Goal: Browse casually: Explore the website without a specific task or goal

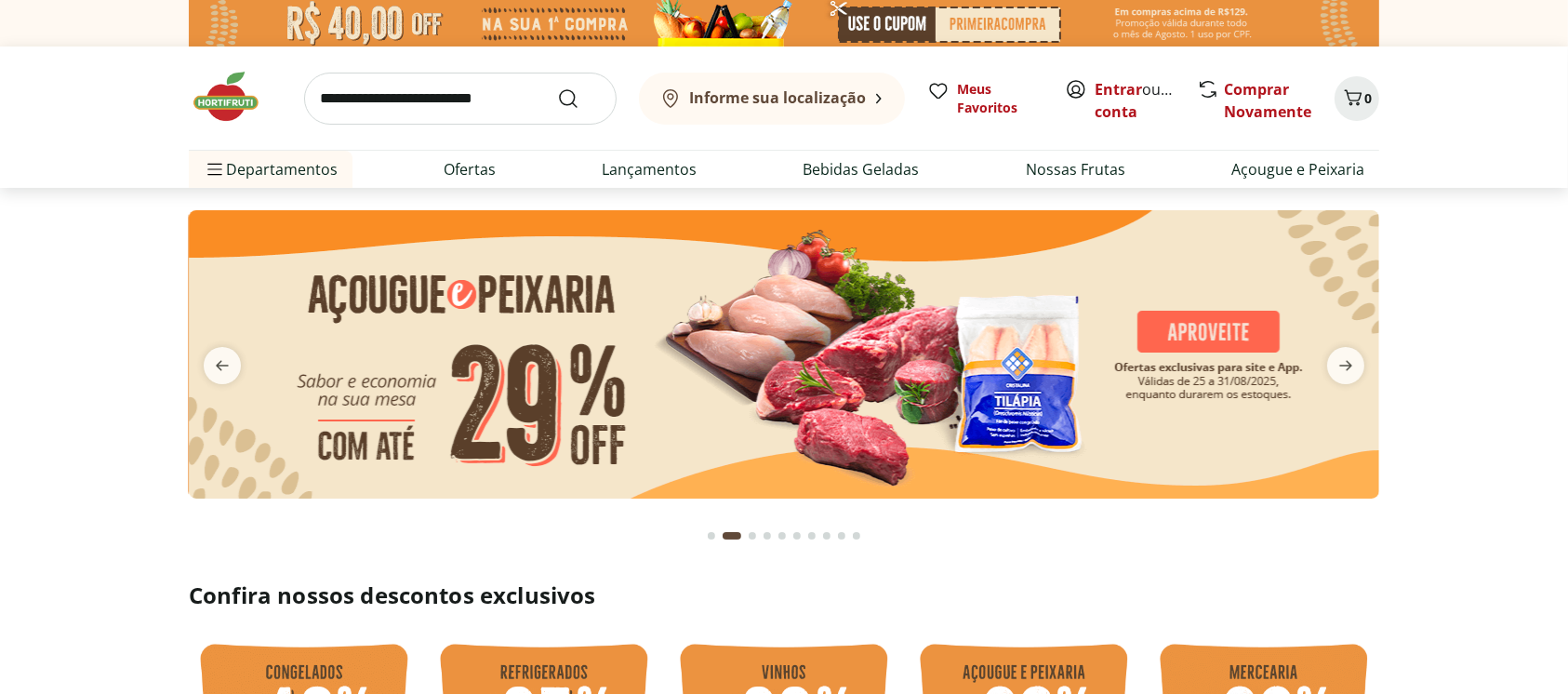
click at [1347, 373] on icon "next" at bounding box center [1345, 366] width 23 height 23
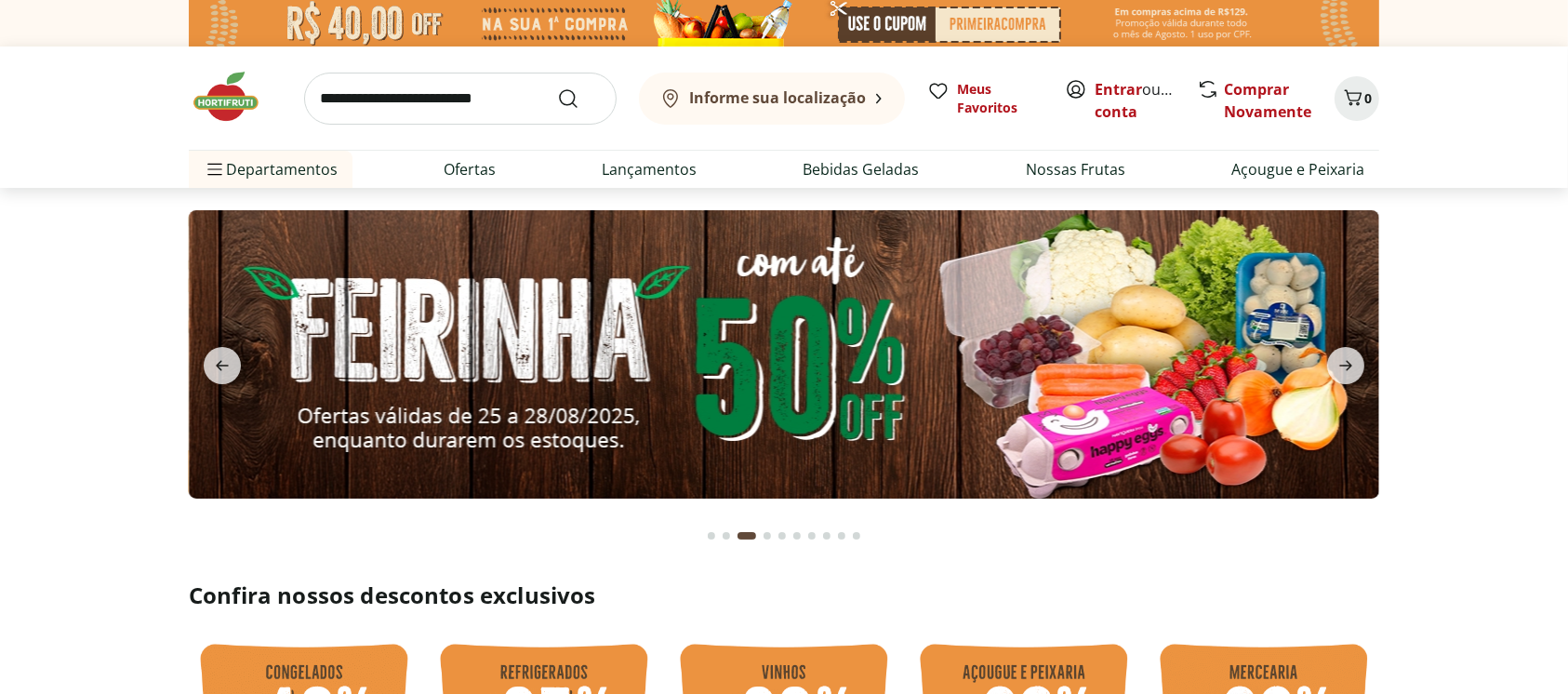
click at [1347, 373] on icon "next" at bounding box center [1345, 366] width 23 height 23
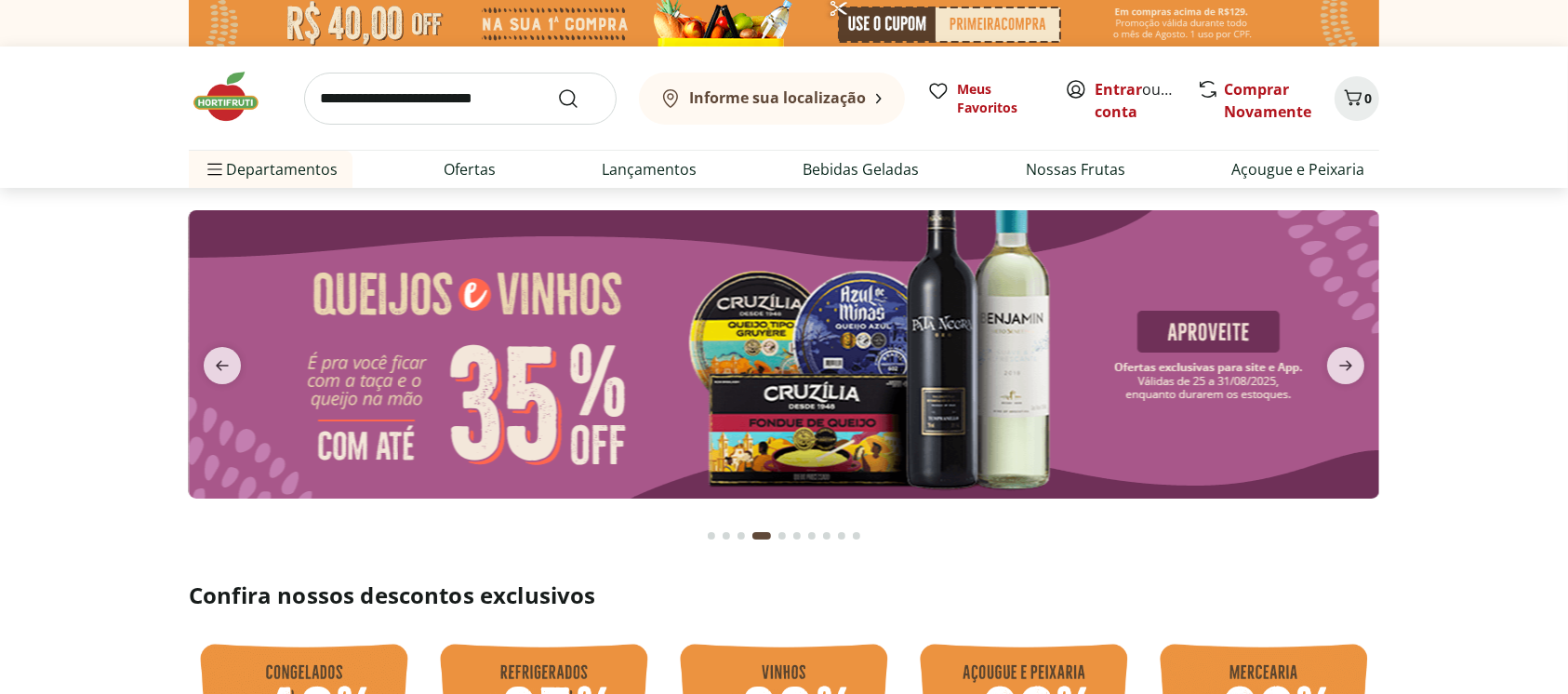
click at [1347, 373] on icon "next" at bounding box center [1345, 366] width 23 height 23
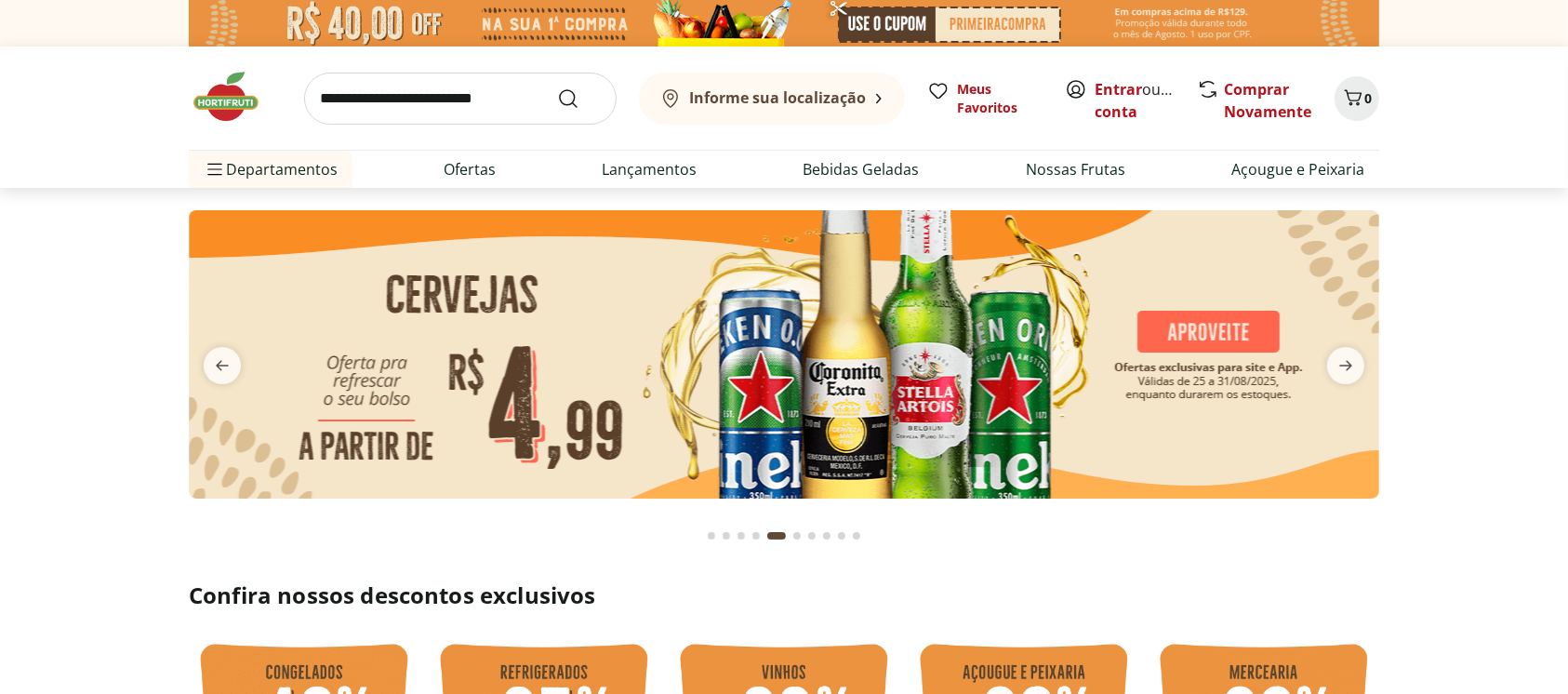
click at [1347, 373] on icon "next" at bounding box center [1345, 366] width 23 height 23
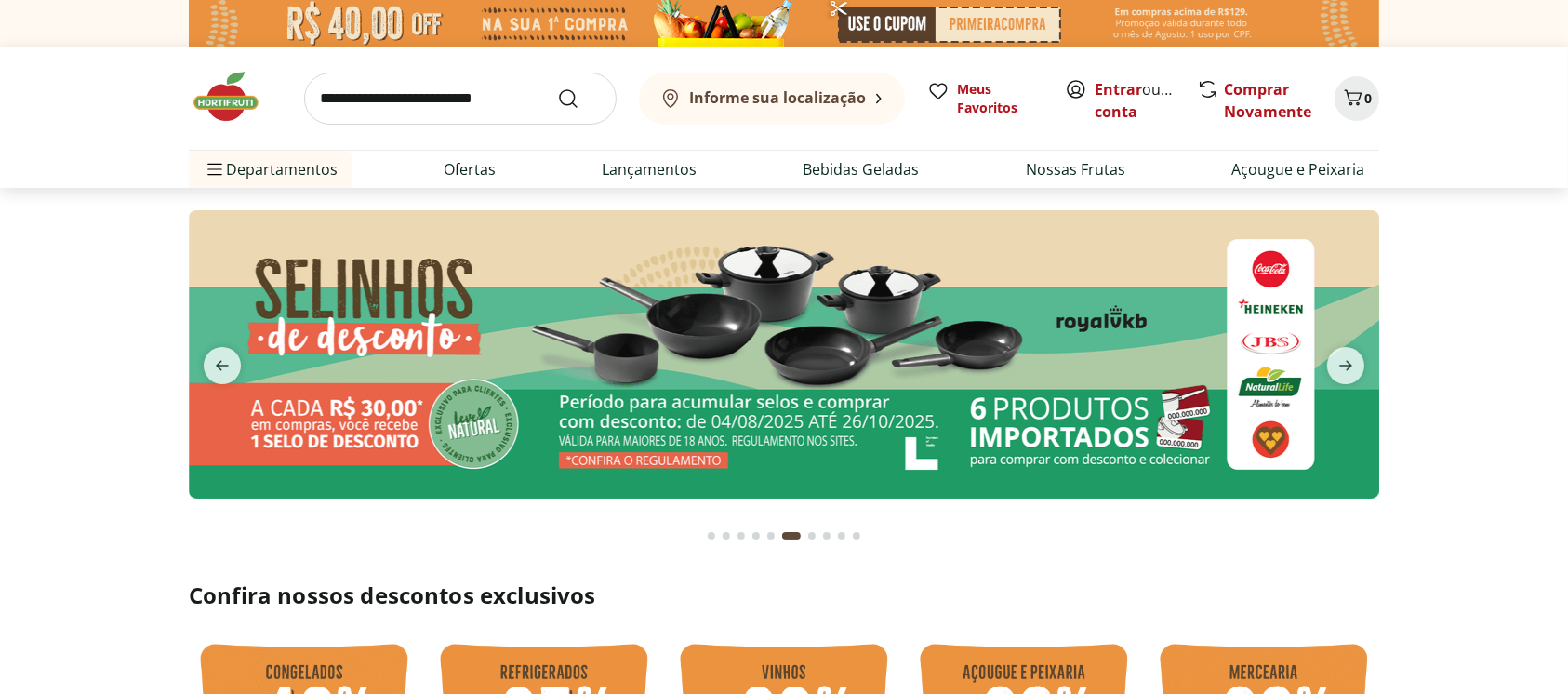
click at [1347, 373] on icon "next" at bounding box center [1345, 366] width 23 height 23
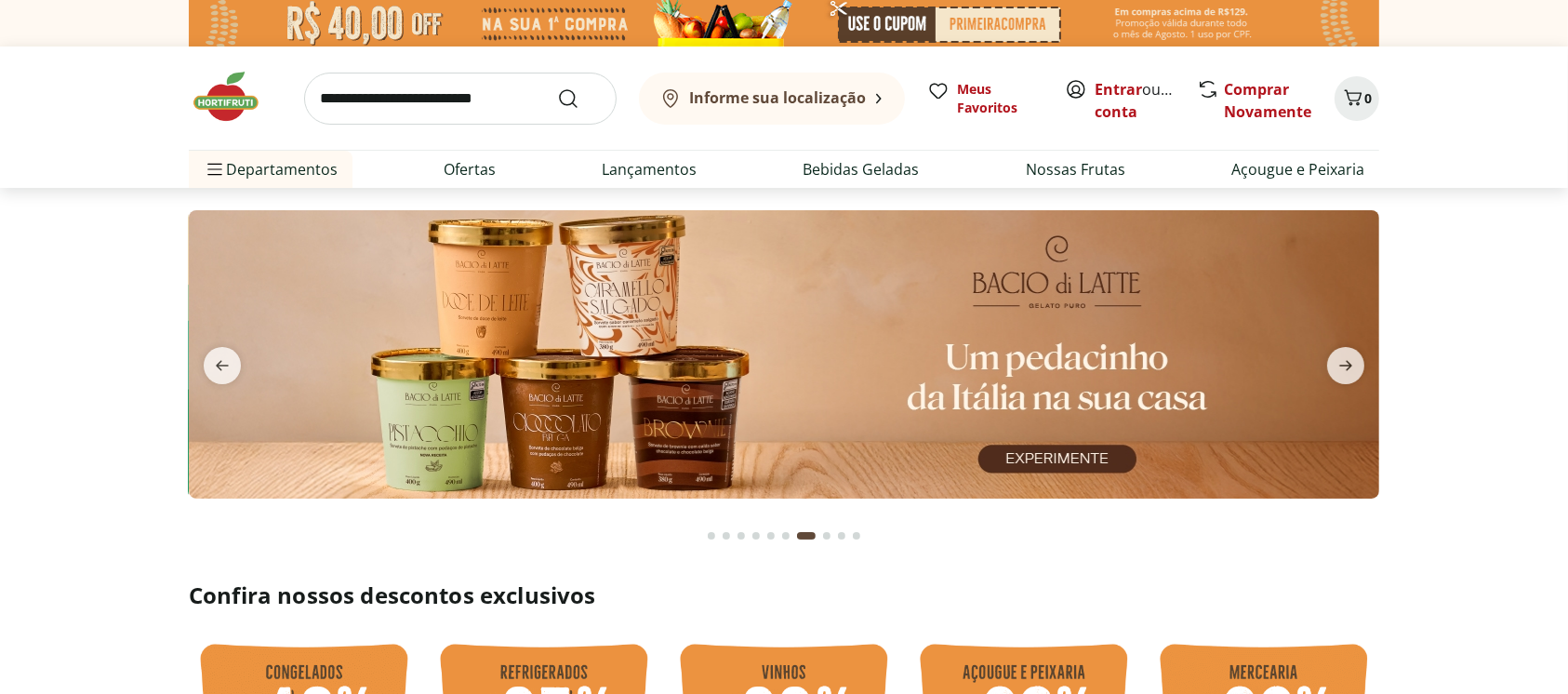
click at [1347, 373] on icon "next" at bounding box center [1345, 366] width 23 height 23
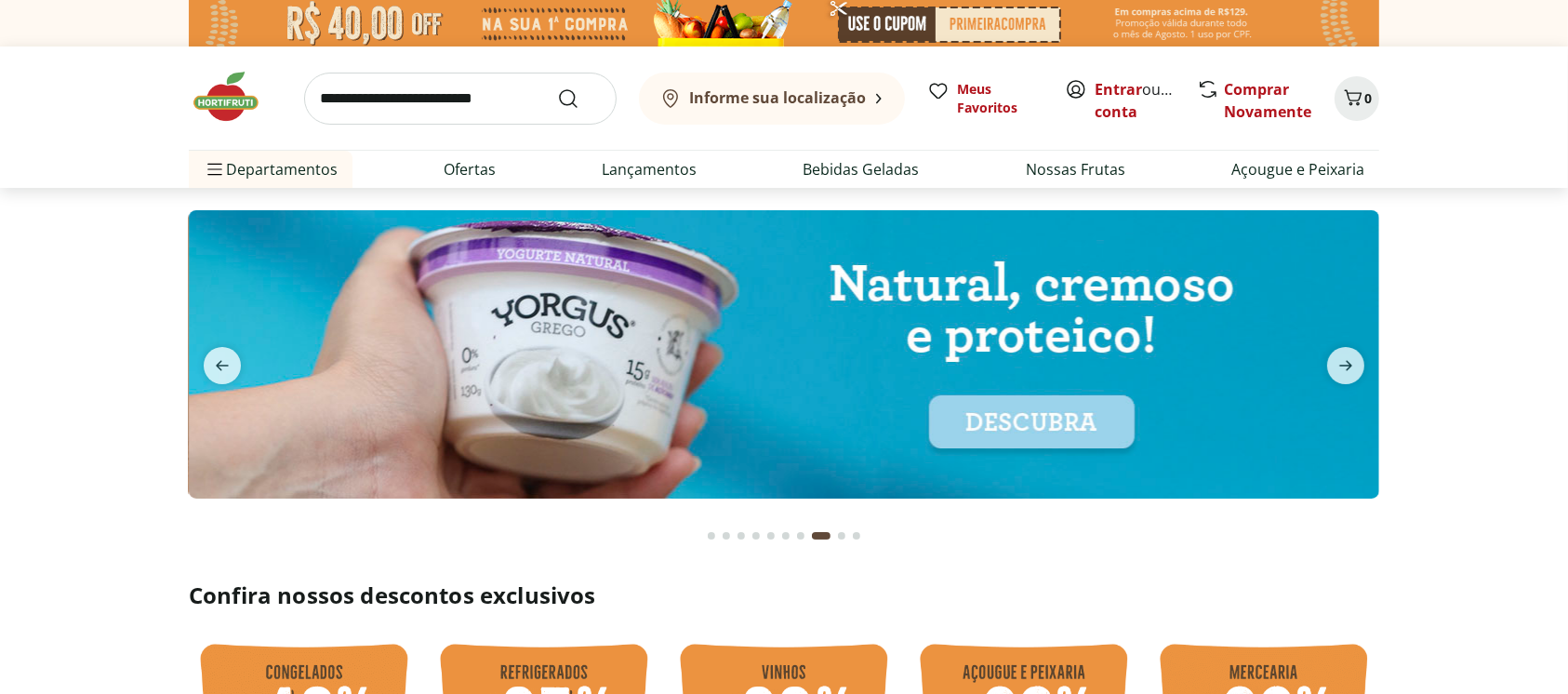
click at [1347, 373] on icon "next" at bounding box center [1345, 366] width 23 height 23
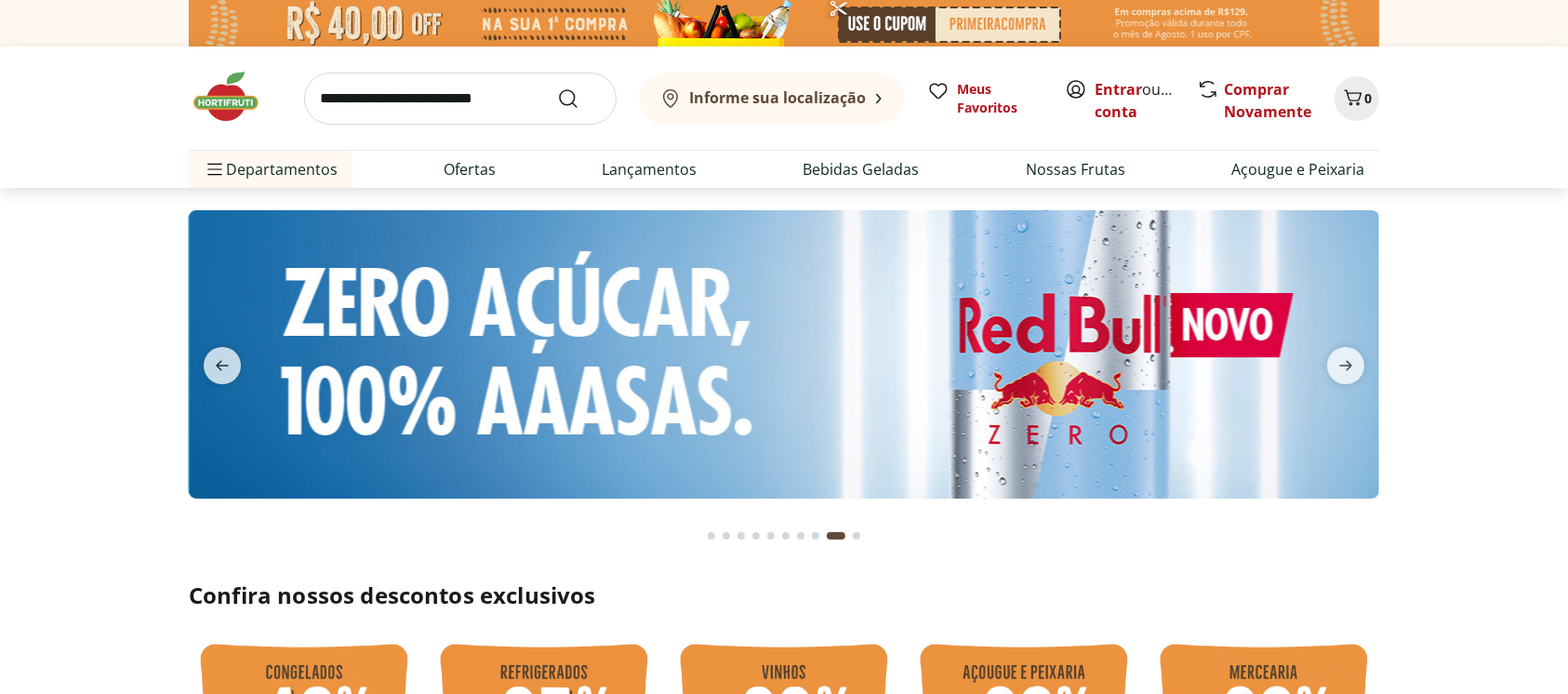
click at [1347, 373] on icon "next" at bounding box center [1345, 366] width 23 height 23
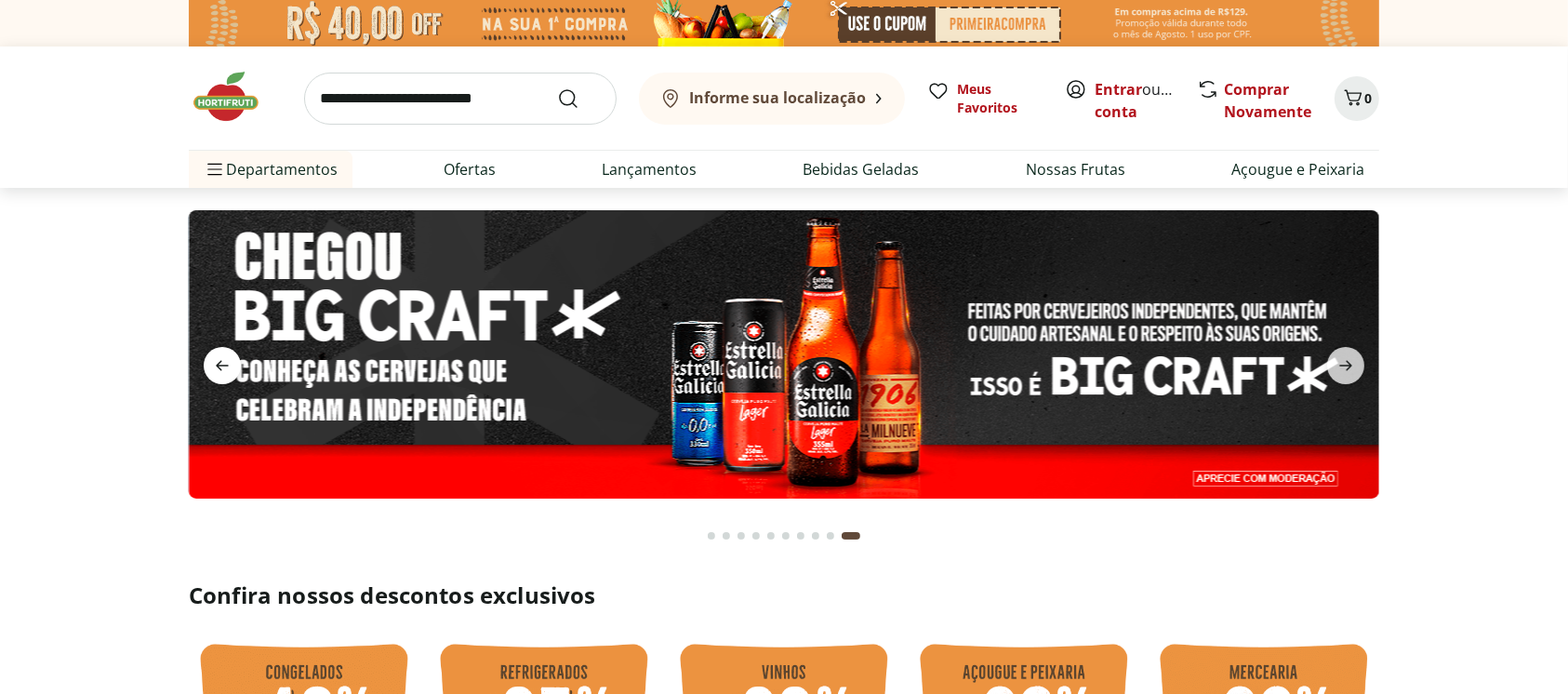
click at [225, 352] on span "previous" at bounding box center [222, 366] width 37 height 37
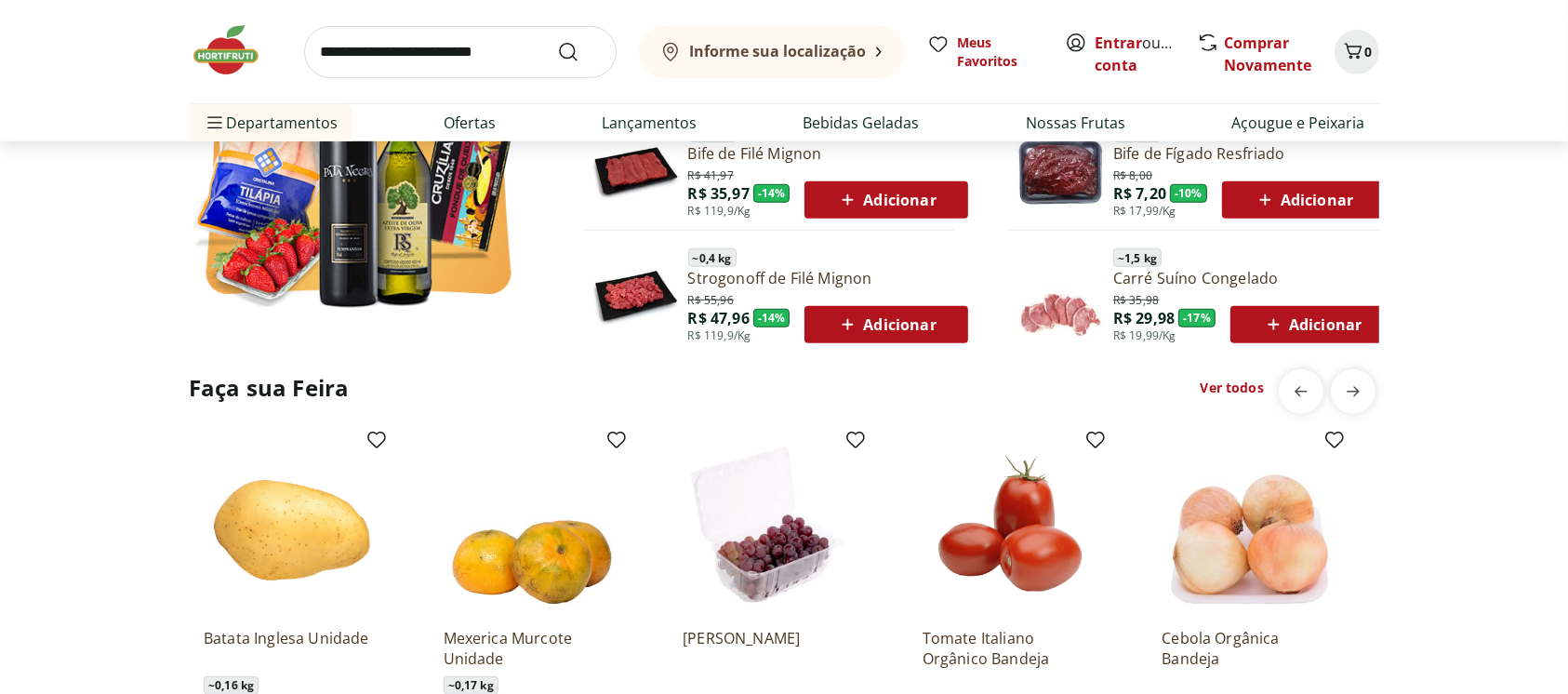
scroll to position [1363, 0]
